Goal: Transaction & Acquisition: Purchase product/service

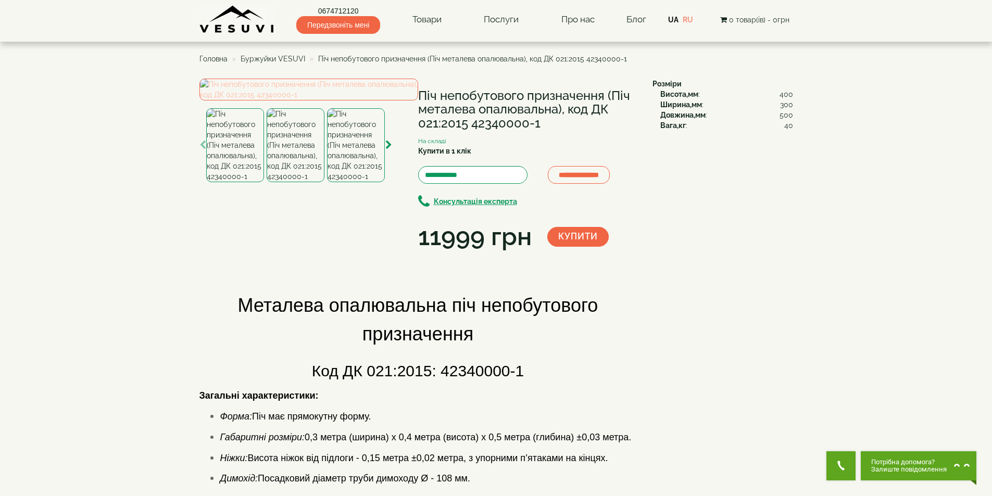
click at [281, 100] on img at bounding box center [308, 90] width 219 height 22
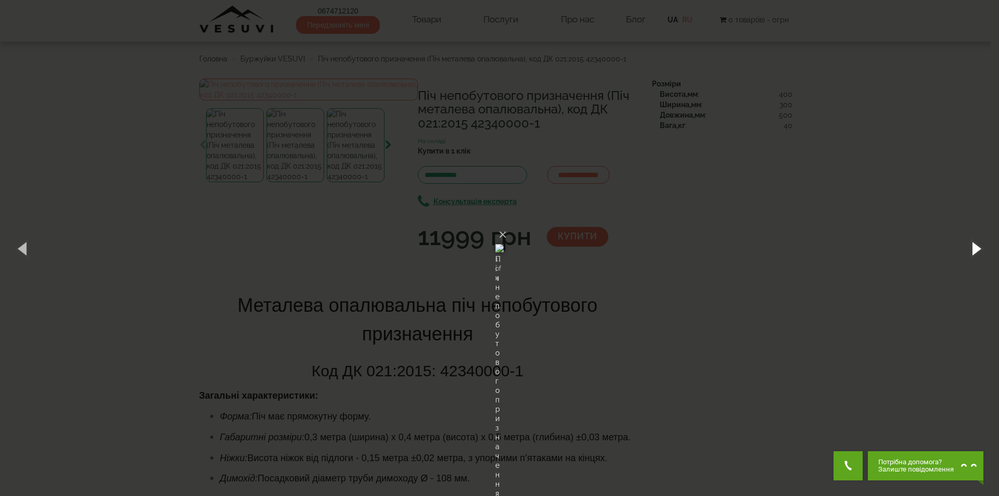
click at [976, 252] on button "button" at bounding box center [976, 248] width 47 height 57
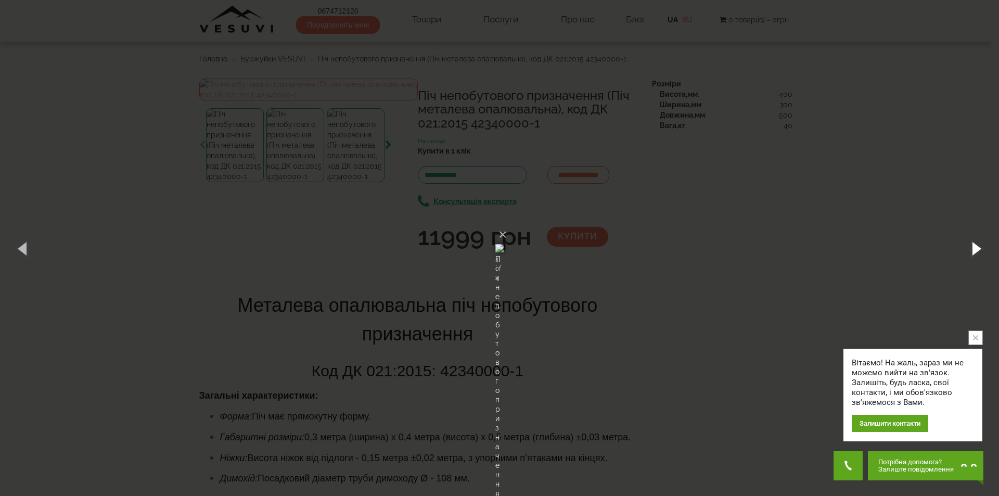
click at [977, 241] on button "button" at bounding box center [976, 248] width 47 height 57
click at [976, 240] on button "button" at bounding box center [976, 248] width 47 height 57
drag, startPoint x: 627, startPoint y: 110, endPoint x: 631, endPoint y: 22, distance: 88.1
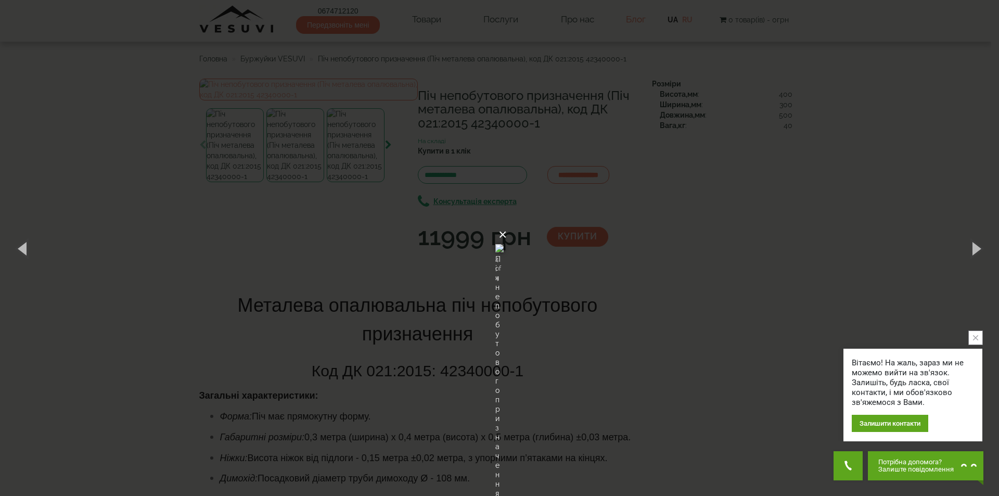
click at [507, 223] on button "×" at bounding box center [503, 234] width 8 height 23
